Goal: Task Accomplishment & Management: Manage account settings

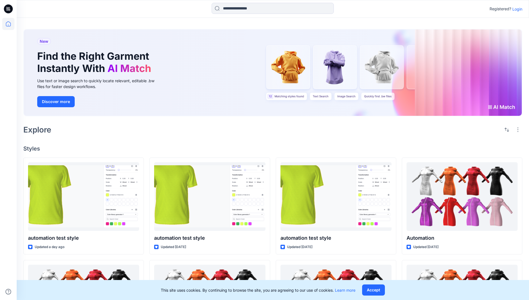
click at [515, 9] on p "Login" at bounding box center [517, 9] width 10 height 6
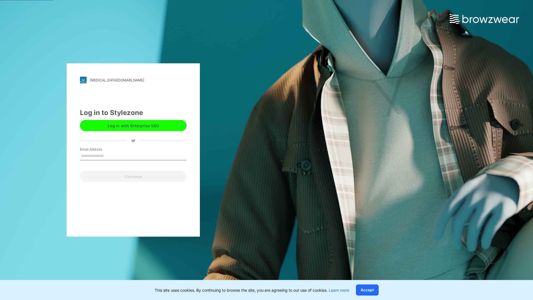
click at [110, 155] on input "Email Address" at bounding box center [133, 156] width 107 height 8
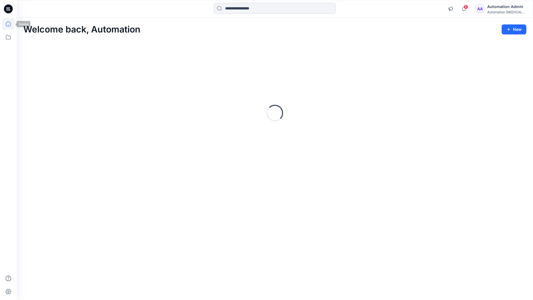
click at [11, 24] on icon at bounding box center [8, 23] width 5 height 5
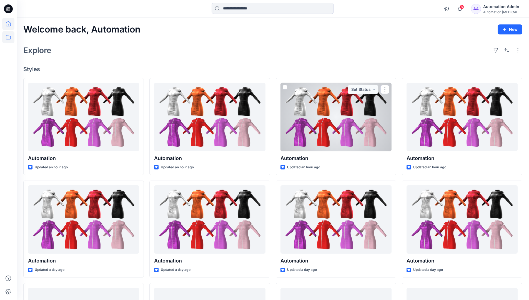
click at [10, 37] on icon at bounding box center [8, 37] width 12 height 12
